Goal: Check status: Check status

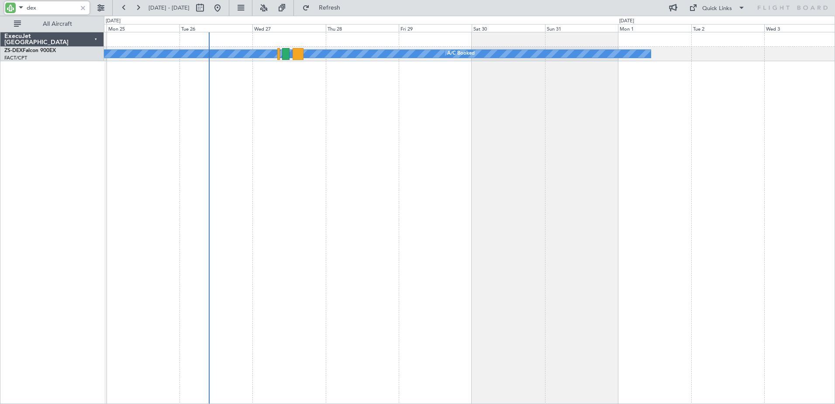
click at [30, 8] on input "dex" at bounding box center [52, 7] width 50 height 13
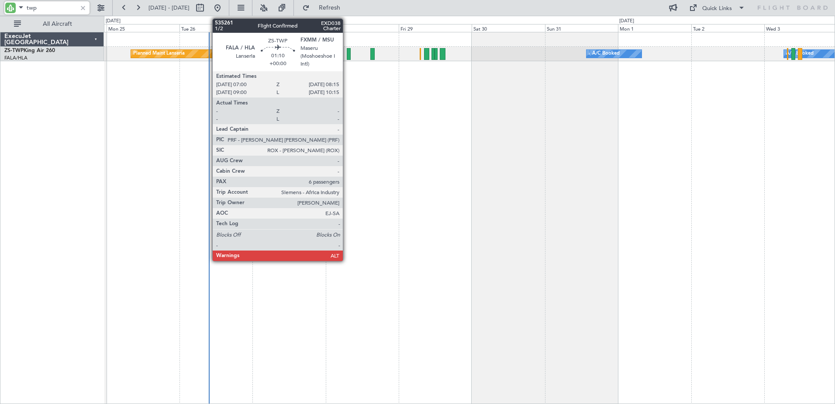
click at [347, 51] on div at bounding box center [349, 54] width 4 height 12
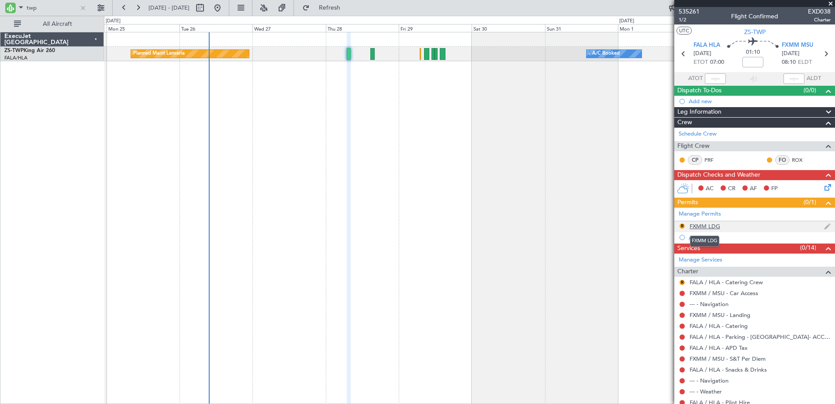
click at [716, 228] on div "FXMM LDG" at bounding box center [705, 225] width 31 height 7
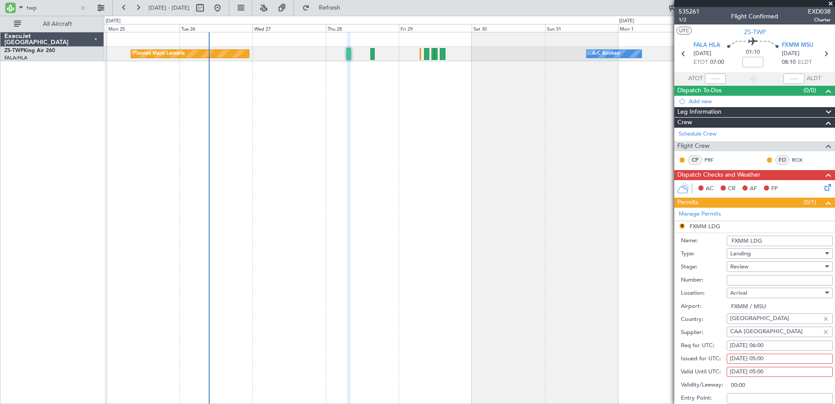
click at [539, 299] on div "A/C Booked A/C Booked Planned Maint Lanseria A/C Booked A/C Booked A/C Booked" at bounding box center [469, 218] width 731 height 372
click at [33, 8] on input "twp" at bounding box center [52, 7] width 50 height 13
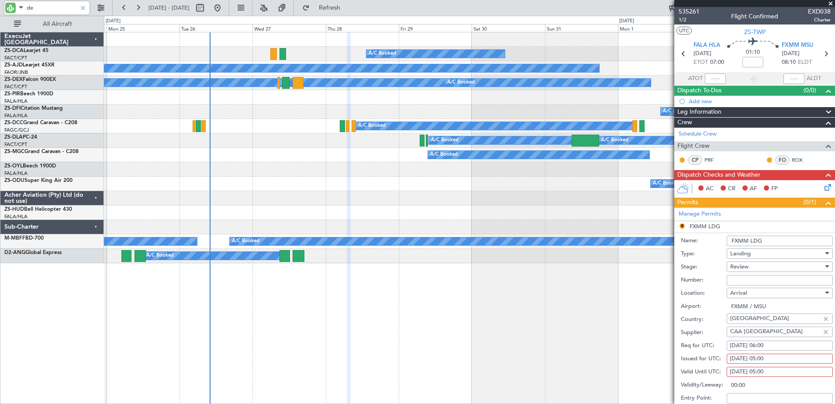
type input "dex"
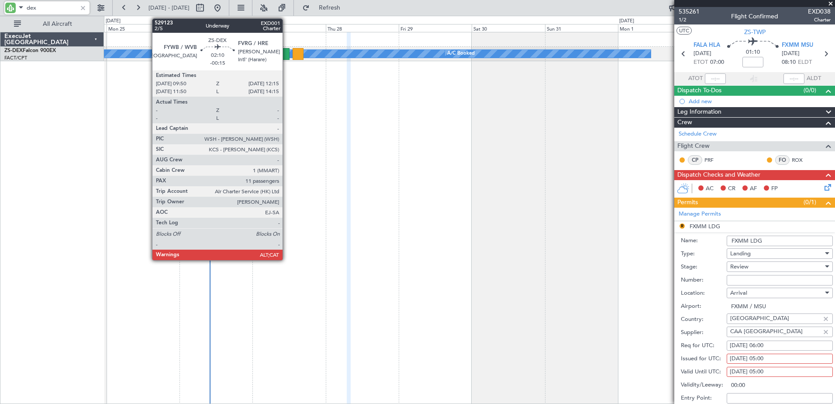
click at [287, 56] on div at bounding box center [285, 54] width 7 height 12
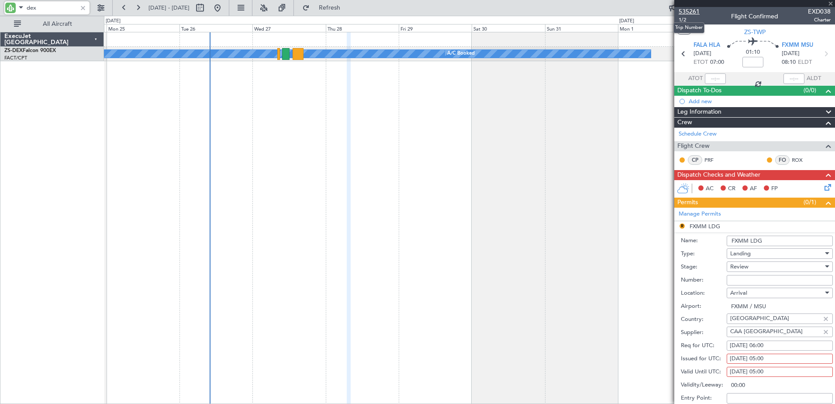
type input "-00:15"
type input "11"
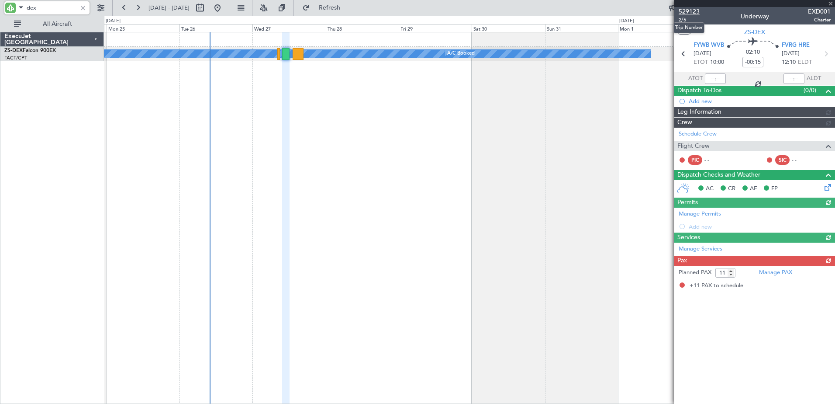
type input "dex"
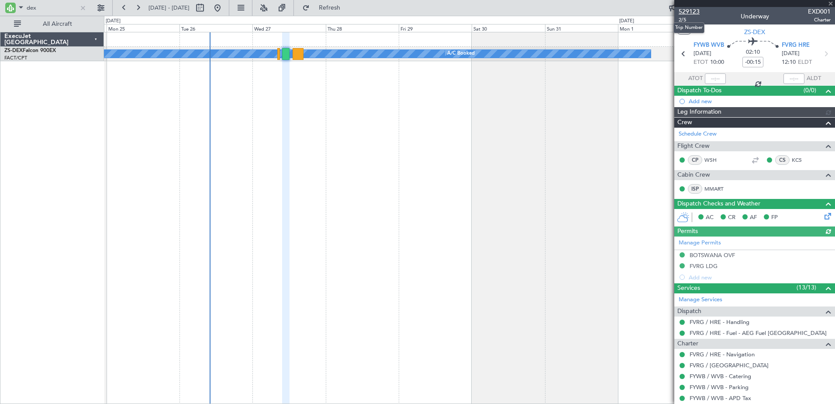
click at [693, 10] on span "529123" at bounding box center [689, 11] width 21 height 9
